Goal: Communication & Community: Answer question/provide support

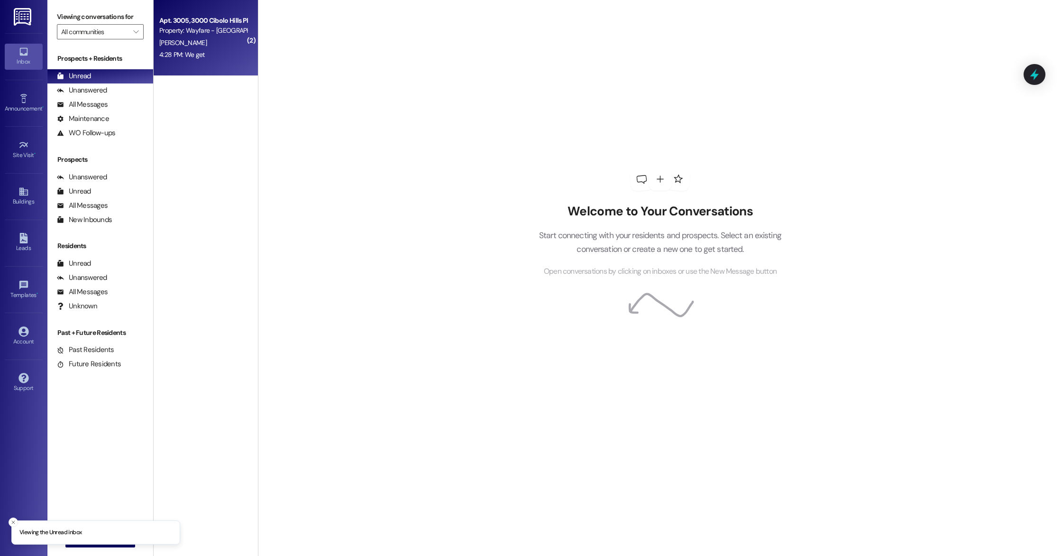
click at [203, 54] on div "4:28 PM: We get 4:28 PM: We get" at bounding box center [203, 55] width 90 height 12
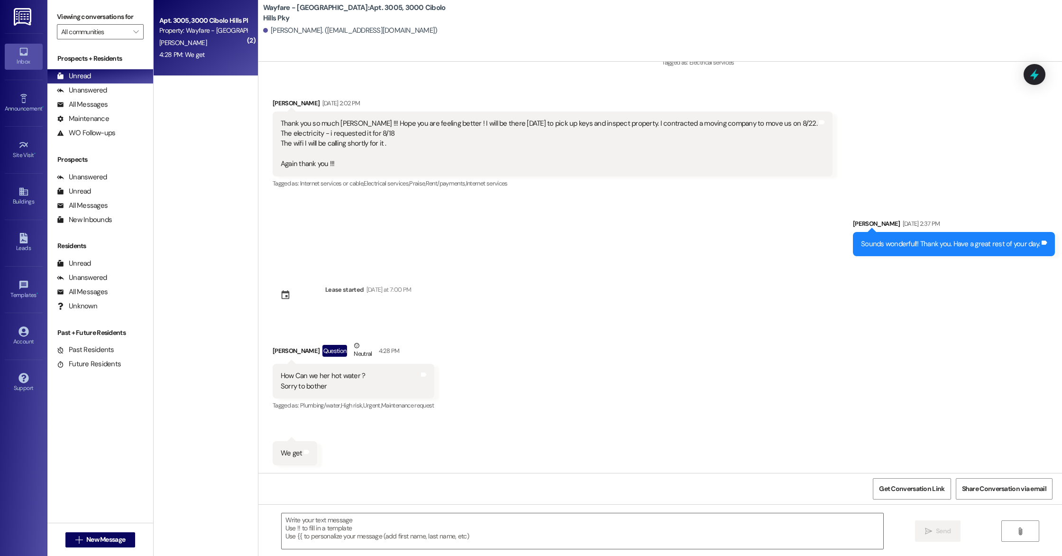
scroll to position [4722, 0]
click at [122, 106] on div "All Messages (undefined)" at bounding box center [100, 105] width 106 height 14
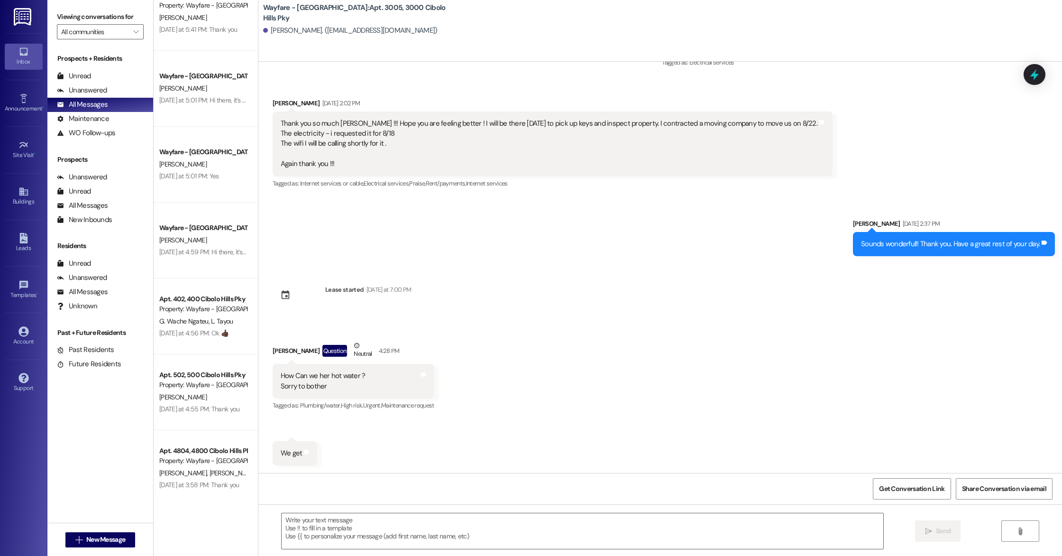
scroll to position [863, 0]
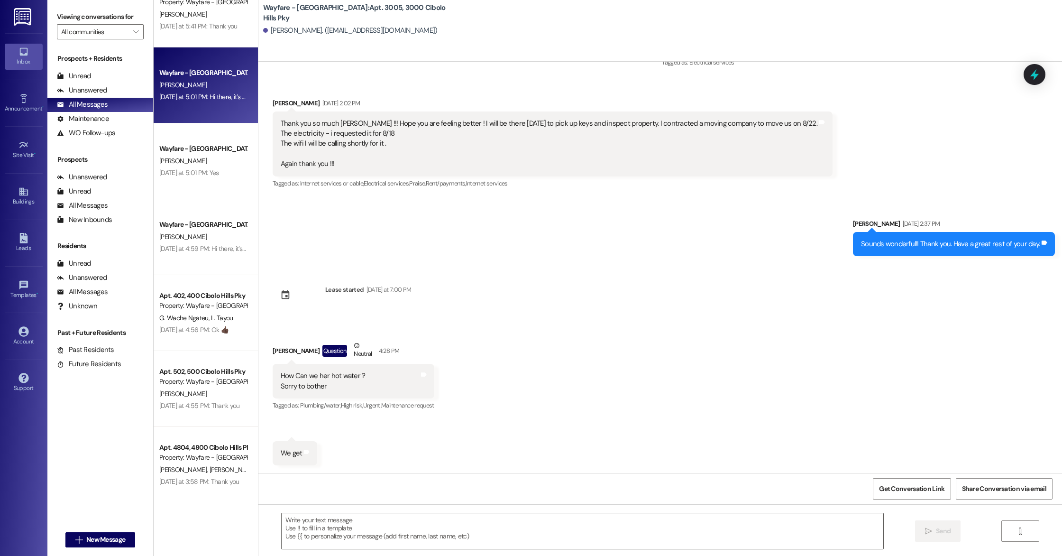
click at [202, 101] on div "[DATE] at 5:01 PM: Hi there, it’s Jordan with Wayfare Cibolo Hills Apartments! …" at bounding box center [203, 97] width 90 height 12
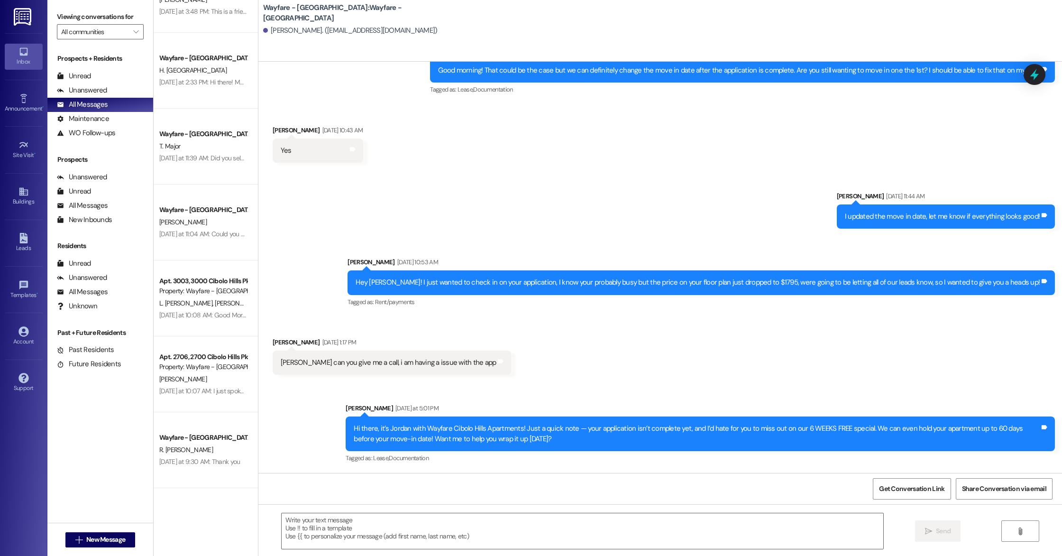
scroll to position [1705, 0]
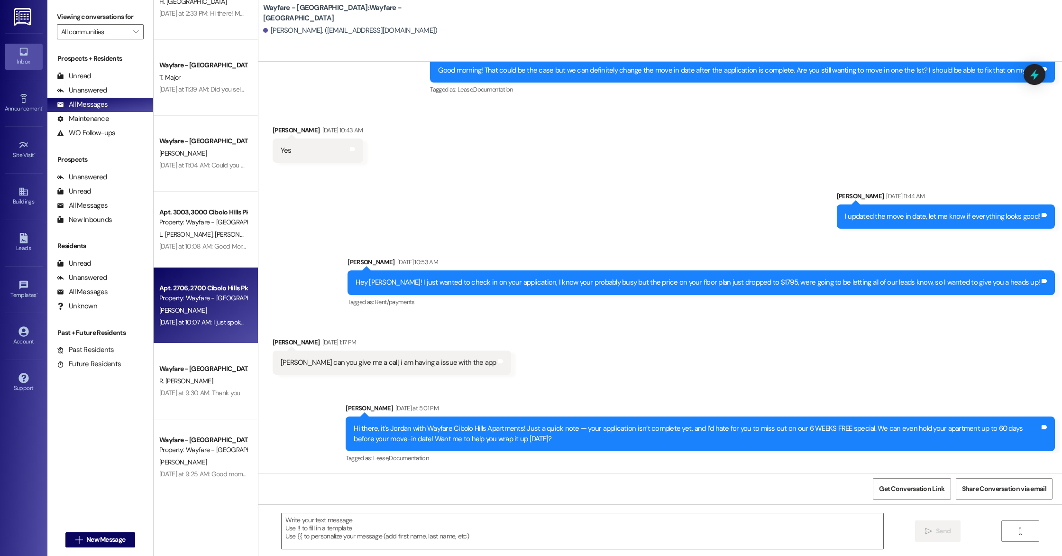
click at [203, 295] on div "Property: Wayfare - [GEOGRAPHIC_DATA]" at bounding box center [203, 298] width 88 height 10
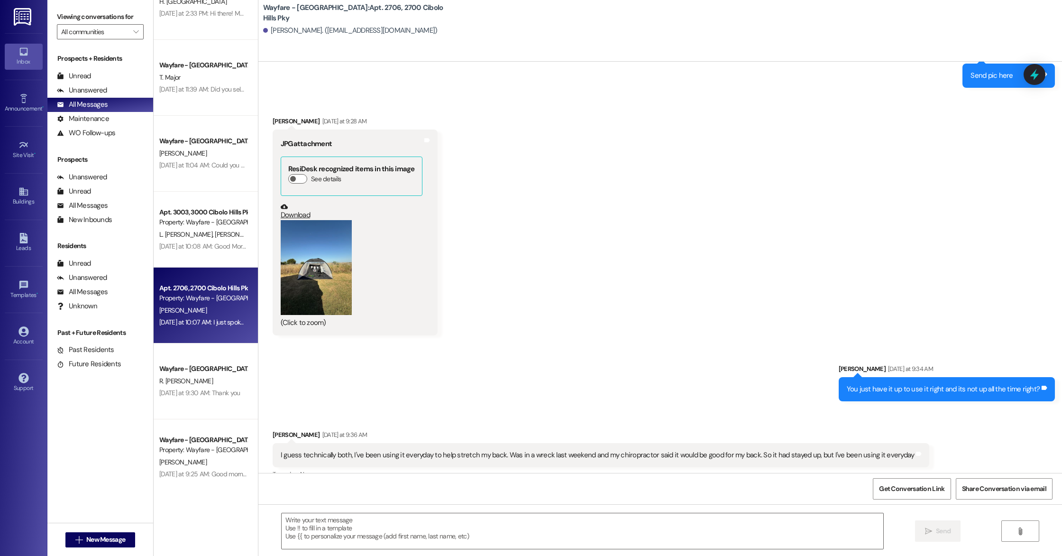
scroll to position [14735, 0]
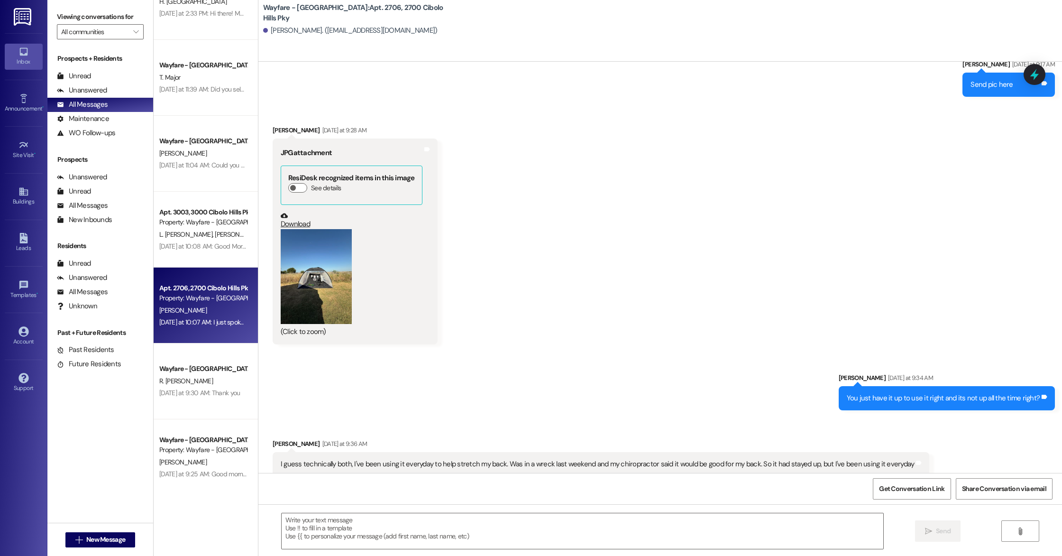
click at [289, 264] on button "Zoom image" at bounding box center [316, 276] width 71 height 95
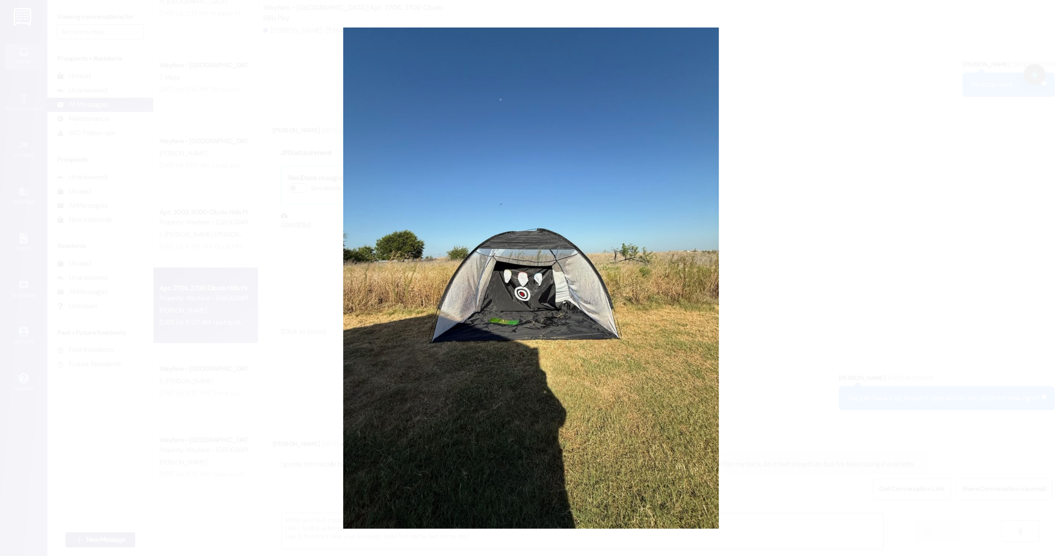
click at [801, 271] on button "Unzoom image" at bounding box center [531, 278] width 1062 height 556
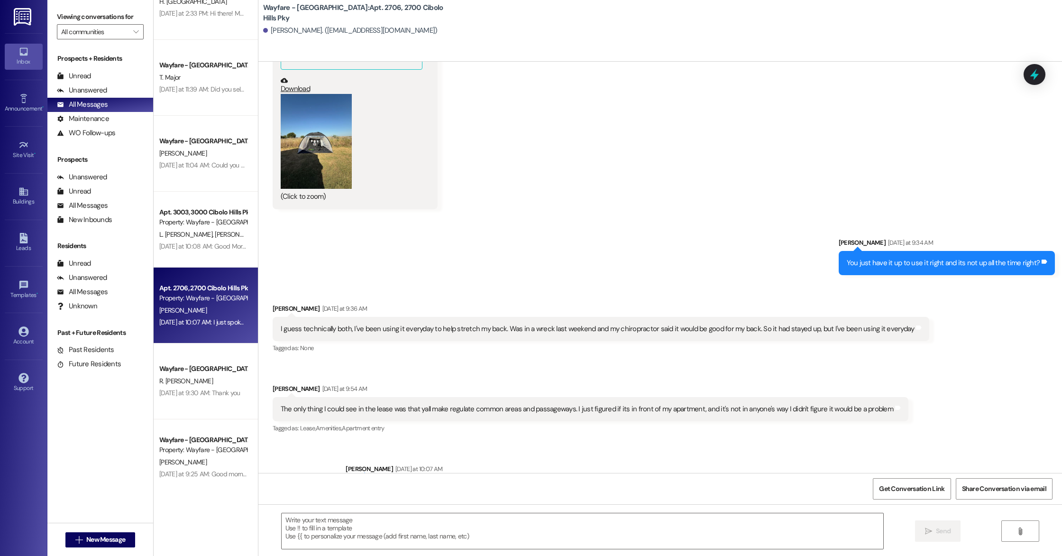
scroll to position [14871, 0]
click at [322, 112] on button "Zoom image" at bounding box center [316, 140] width 71 height 95
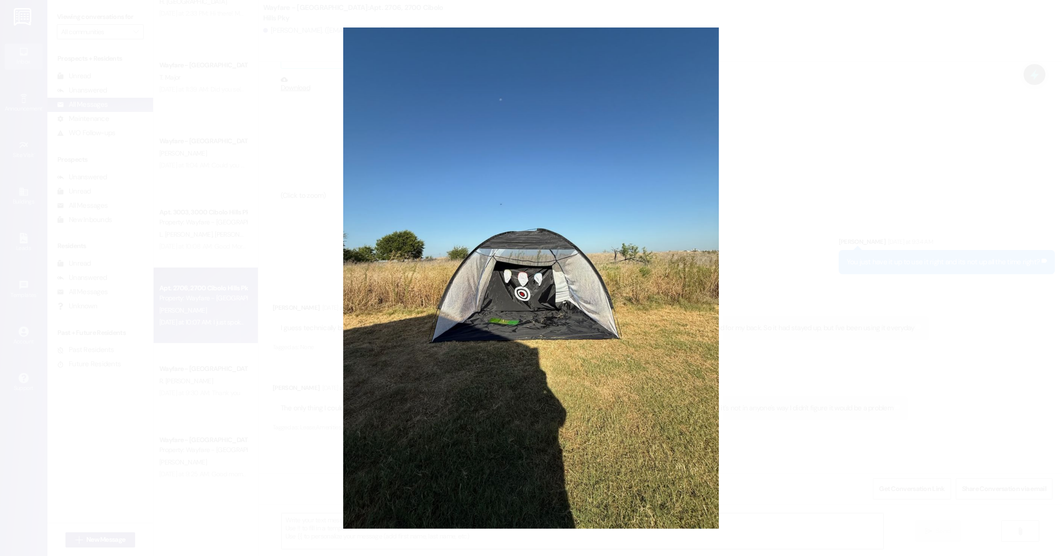
click at [979, 333] on button "Unzoom image" at bounding box center [531, 278] width 1062 height 556
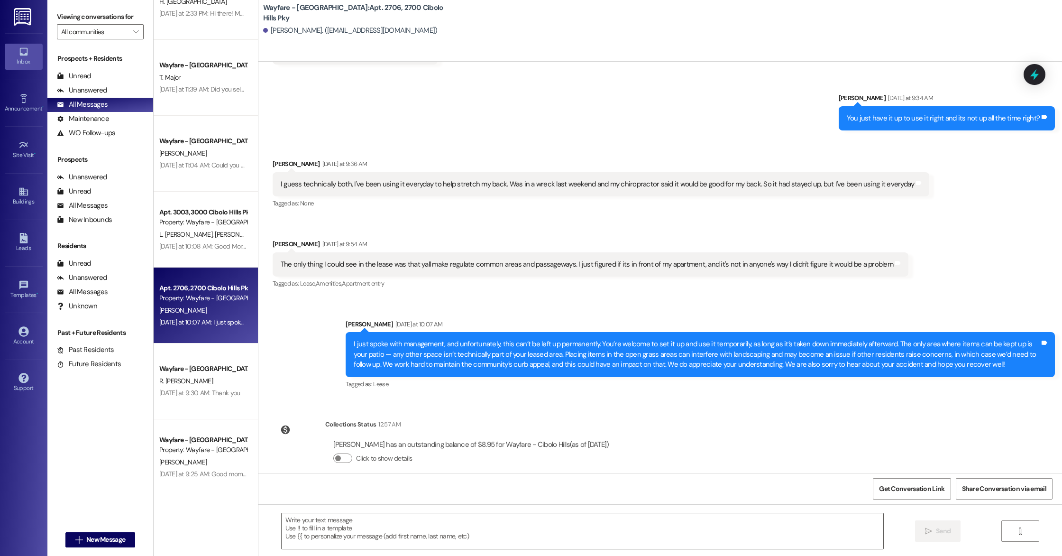
scroll to position [15015, 0]
